Goal: Information Seeking & Learning: Understand process/instructions

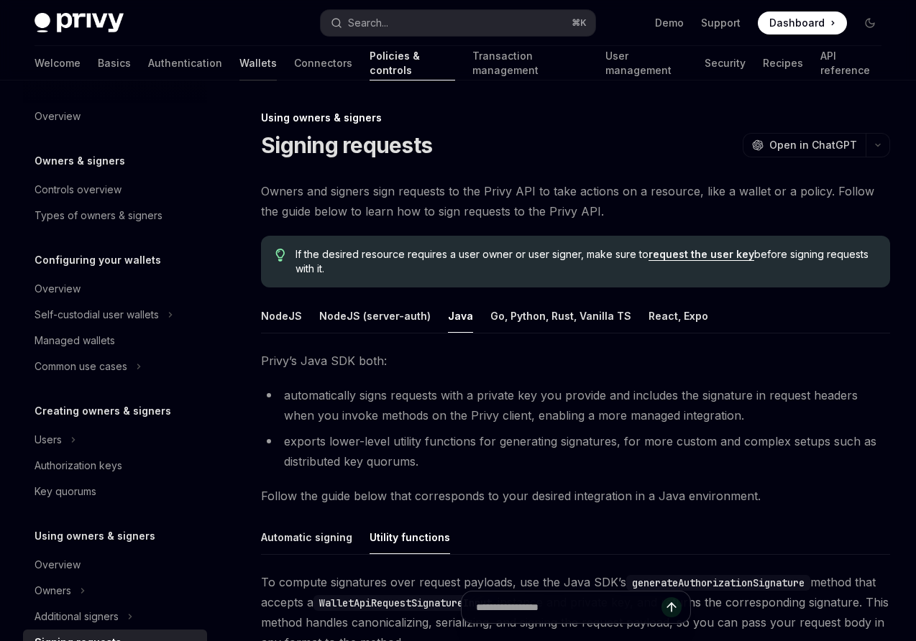
click at [239, 59] on link "Wallets" at bounding box center [257, 63] width 37 height 35
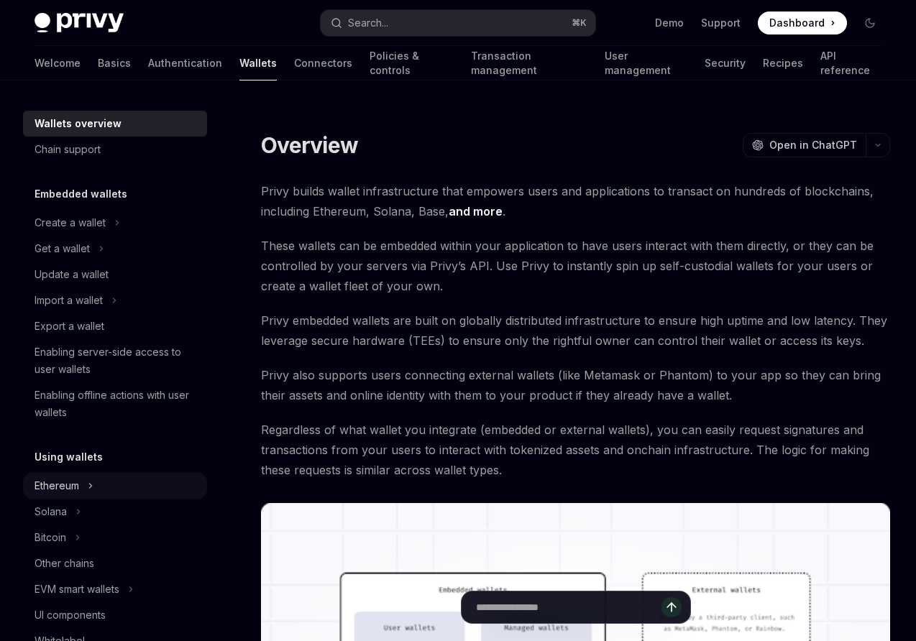
click at [82, 483] on div "Ethereum" at bounding box center [115, 486] width 184 height 26
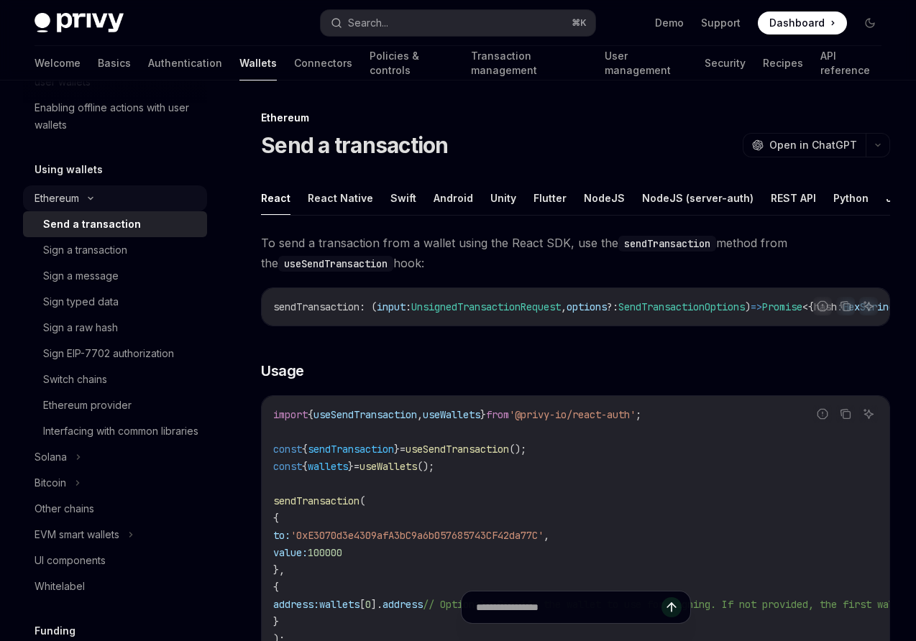
scroll to position [290, 0]
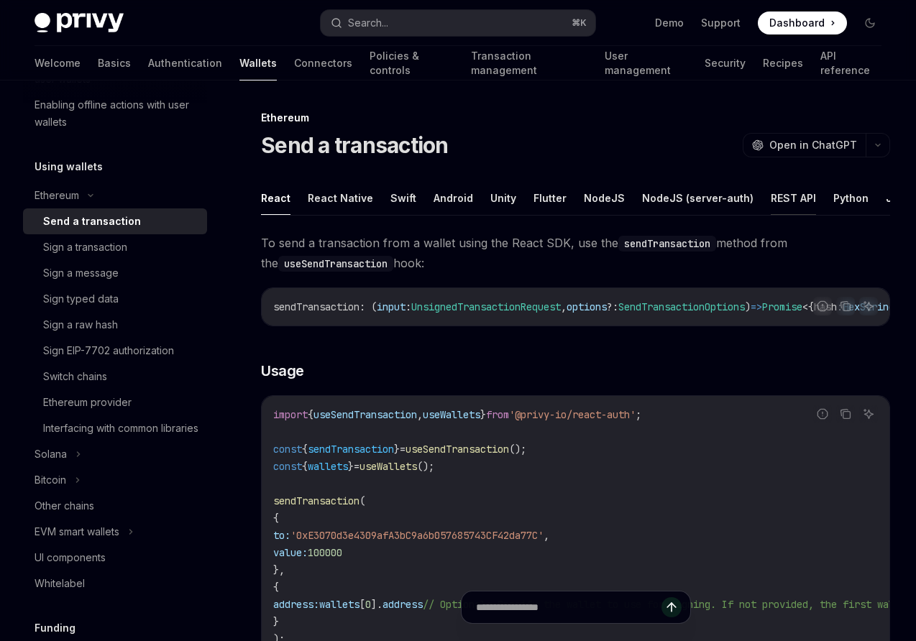
click at [783, 198] on button "REST API" at bounding box center [793, 198] width 45 height 34
type textarea "*"
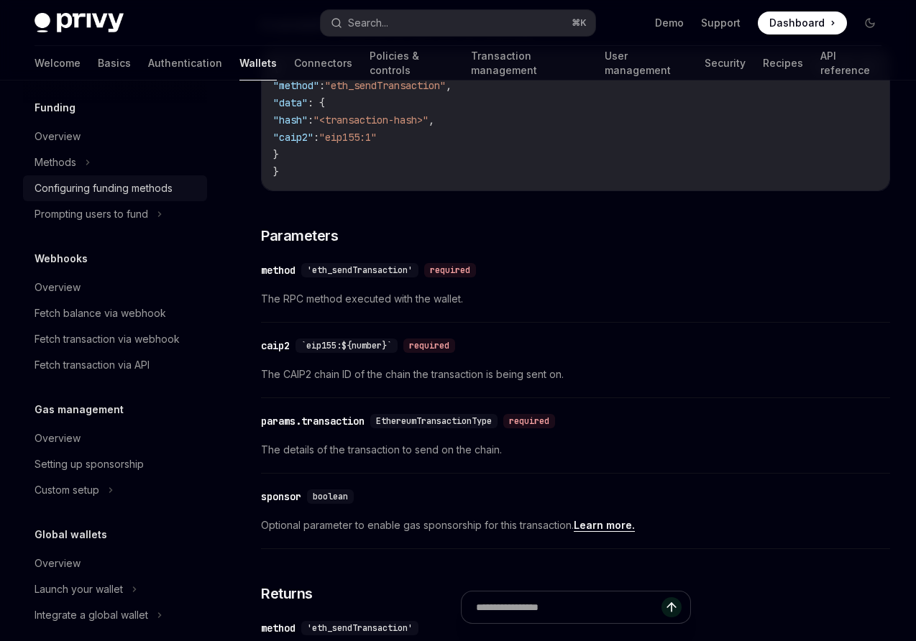
scroll to position [844, 0]
